Goal: Task Accomplishment & Management: Manage account settings

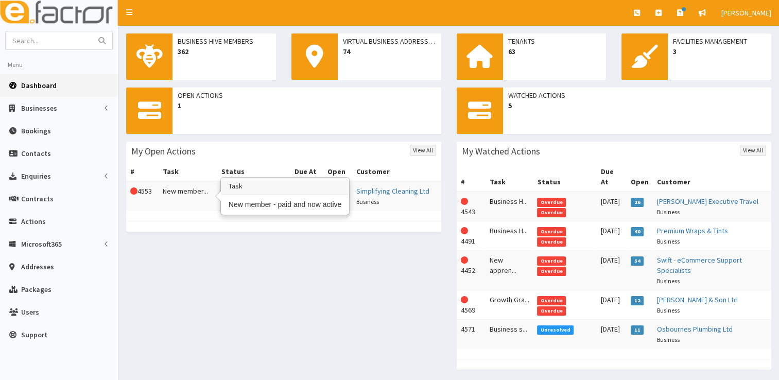
click at [186, 193] on td "New member..." at bounding box center [188, 195] width 59 height 29
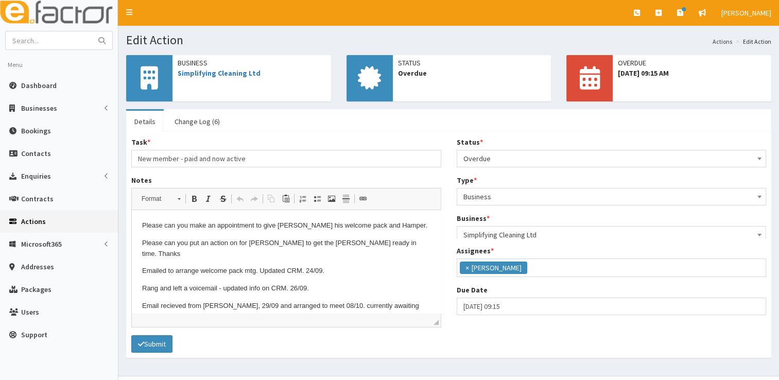
scroll to position [121, 0]
click at [525, 157] on span "Overdue" at bounding box center [611, 158] width 297 height 14
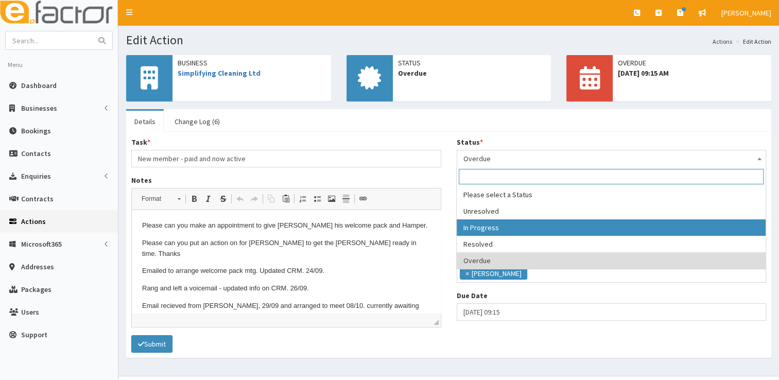
select select "2"
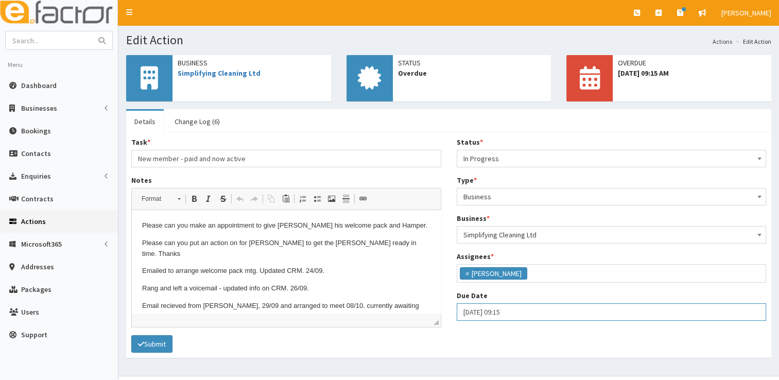
select select "9"
select select "15"
click at [502, 308] on input "07-10-2025 09:15" at bounding box center [612, 312] width 310 height 18
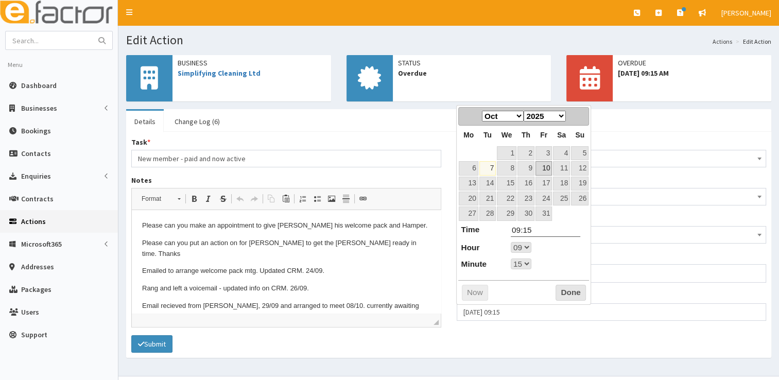
click at [542, 171] on link "10" at bounding box center [543, 168] width 16 height 14
type input "10-10-2025 09:15"
select select "9"
select select "15"
click at [583, 293] on button "Done" at bounding box center [570, 293] width 30 height 16
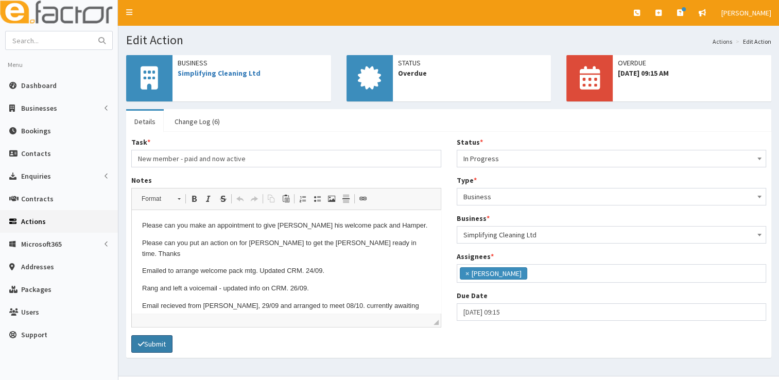
click at [165, 342] on button "Submit" at bounding box center [151, 344] width 41 height 18
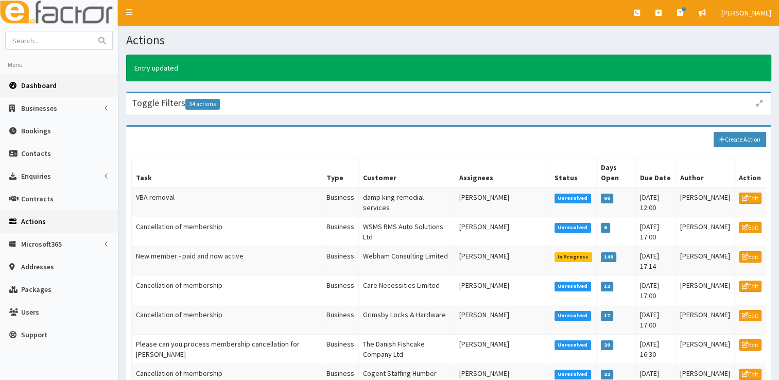
click at [37, 90] on span "Dashboard" at bounding box center [39, 85] width 36 height 9
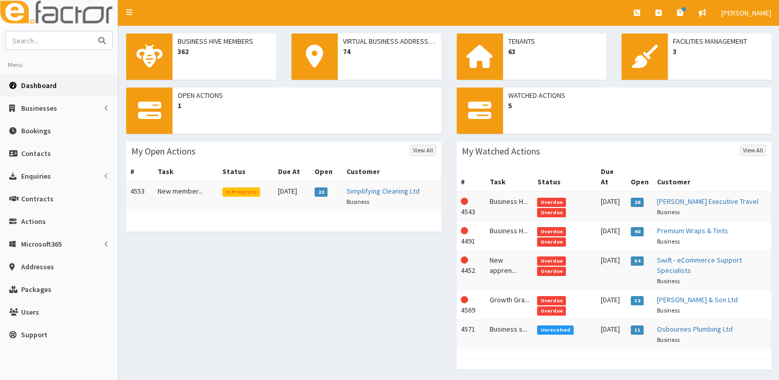
click at [50, 46] on input "text" at bounding box center [49, 40] width 86 height 18
type input "n"
type input "carnaby"
click at [92, 31] on button "submit" at bounding box center [102, 40] width 21 height 18
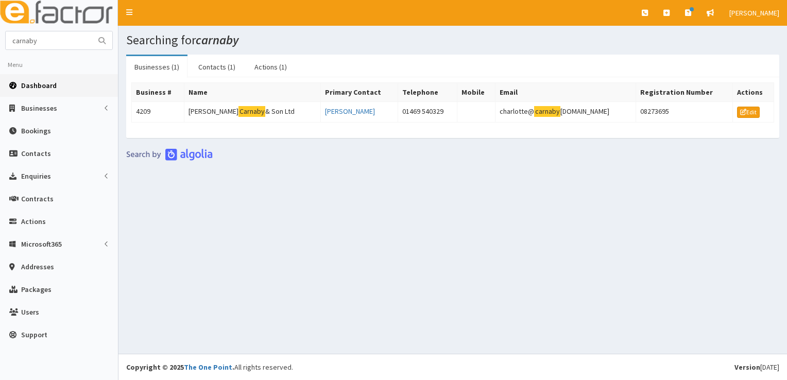
click at [55, 86] on link "Dashboard" at bounding box center [59, 85] width 118 height 23
